Goal: Task Accomplishment & Management: Manage account settings

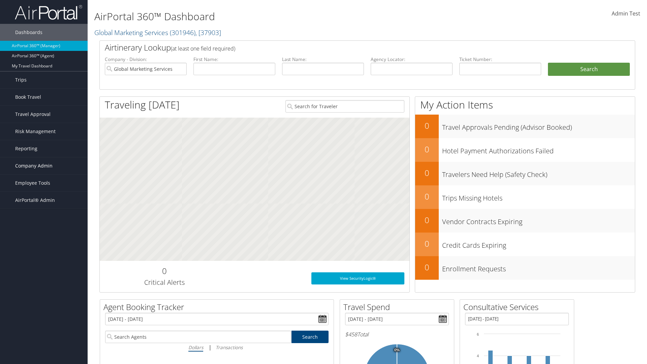
click at [44, 166] on span "Company Admin" at bounding box center [33, 165] width 37 height 17
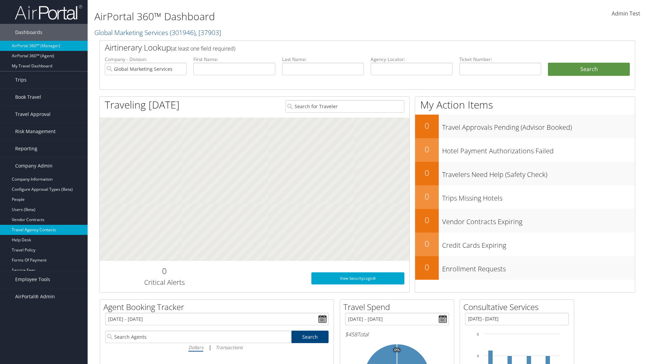
click at [44, 230] on link "Travel Agency Contacts" at bounding box center [44, 230] width 88 height 10
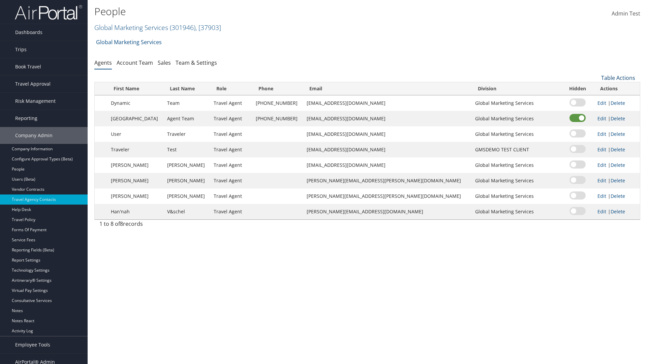
click at [618, 78] on link "Table Actions" at bounding box center [619, 77] width 34 height 7
click at [596, 100] on link "Add New Contact" at bounding box center [596, 99] width 89 height 11
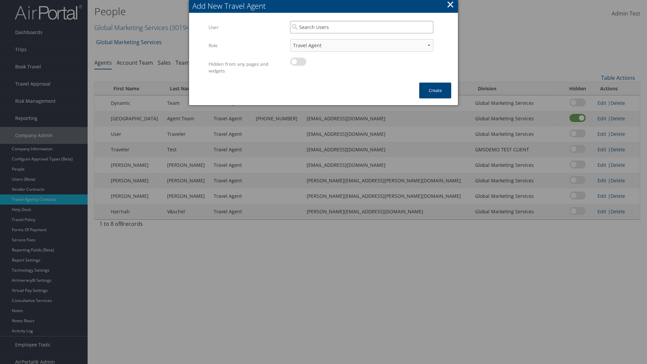
click at [362, 27] on input "search" at bounding box center [361, 27] width 143 height 12
click at [362, 43] on div "User" at bounding box center [362, 46] width 141 height 7
type input "Admin Test"
click at [435, 90] on button "Create" at bounding box center [436, 91] width 32 height 16
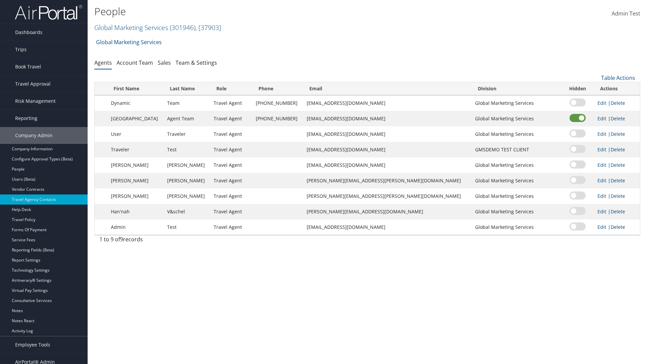
click at [611, 227] on link "Delete" at bounding box center [618, 227] width 15 height 6
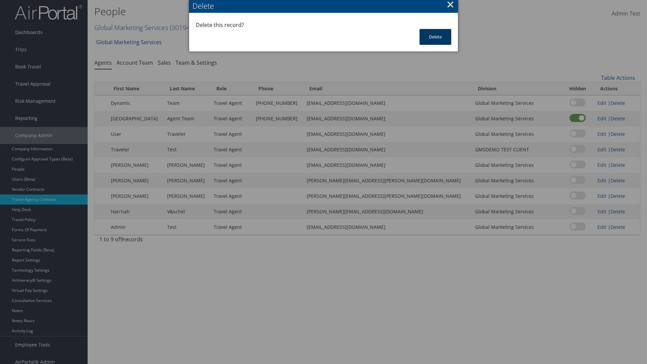
click at [436, 37] on button "Delete" at bounding box center [436, 37] width 32 height 16
